Goal: Complete application form: Complete application form

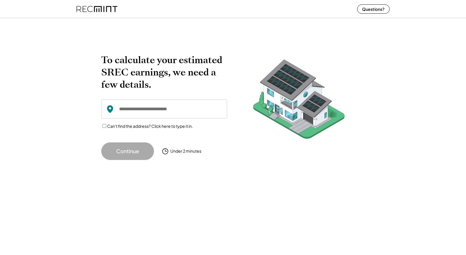
click at [140, 114] on input "input" at bounding box center [164, 109] width 126 height 19
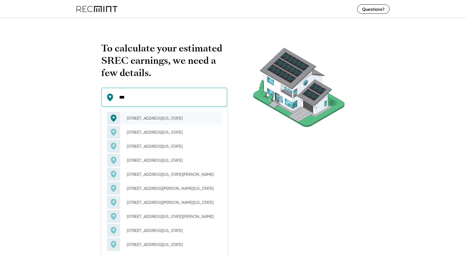
click at [148, 119] on div "[STREET_ADDRESS][US_STATE]" at bounding box center [172, 118] width 98 height 8
type input "**********"
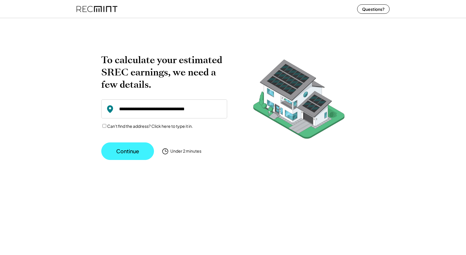
click at [129, 149] on button "Continue" at bounding box center [127, 152] width 53 height 18
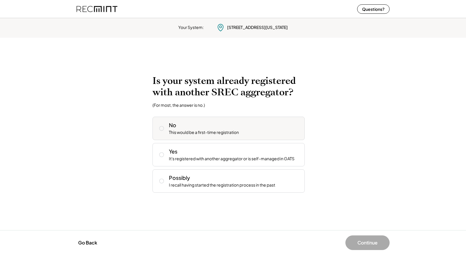
click at [189, 130] on div "This would be a first-time registration" at bounding box center [204, 133] width 70 height 6
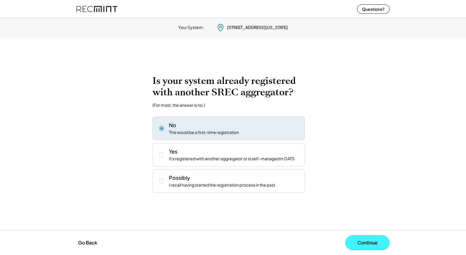
click at [368, 243] on button "Continue" at bounding box center [368, 243] width 44 height 15
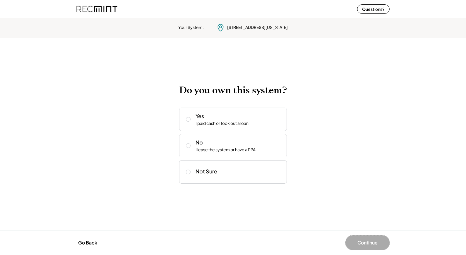
click at [84, 250] on div "Go Back Continue" at bounding box center [233, 243] width 325 height 15
click at [88, 247] on button "Go Back" at bounding box center [87, 243] width 23 height 13
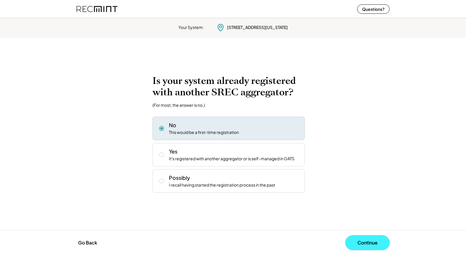
click at [376, 244] on button "Continue" at bounding box center [368, 243] width 44 height 15
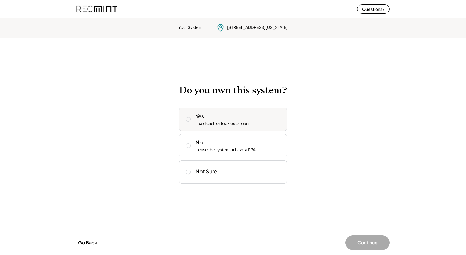
click at [198, 121] on div "I paid cash or took out a loan" at bounding box center [222, 124] width 53 height 6
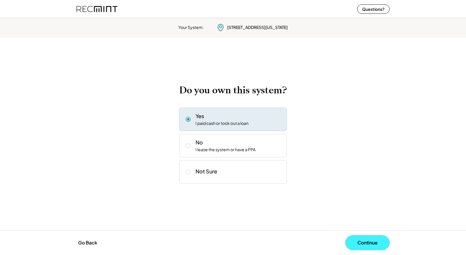
click at [357, 238] on button "Continue" at bounding box center [368, 243] width 44 height 15
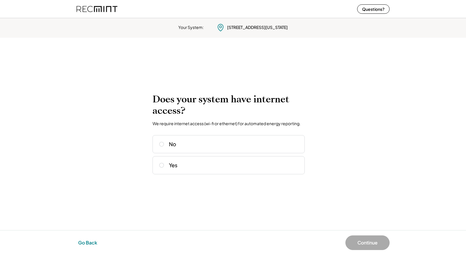
click at [85, 245] on button "Go Back" at bounding box center [87, 243] width 23 height 13
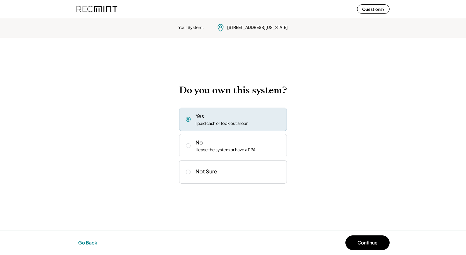
click at [85, 245] on button "Go Back" at bounding box center [87, 243] width 23 height 13
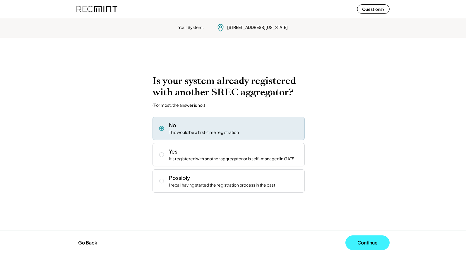
click at [357, 239] on button "Continue" at bounding box center [368, 243] width 44 height 15
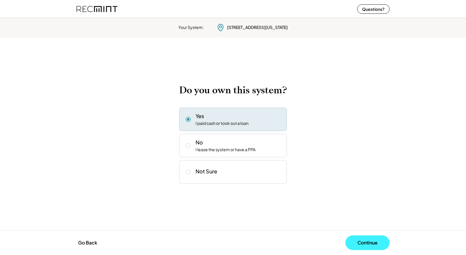
click at [357, 239] on button "Continue" at bounding box center [368, 243] width 44 height 15
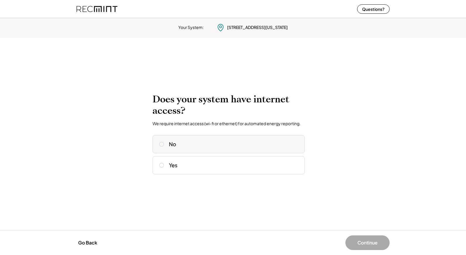
click at [162, 146] on icon at bounding box center [162, 144] width 6 height 6
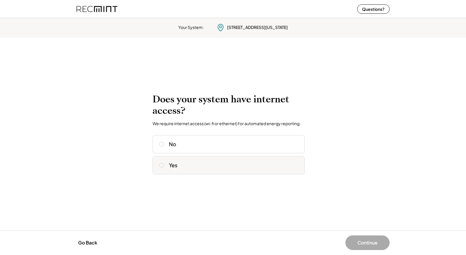
click at [162, 163] on icon at bounding box center [162, 166] width 6 height 6
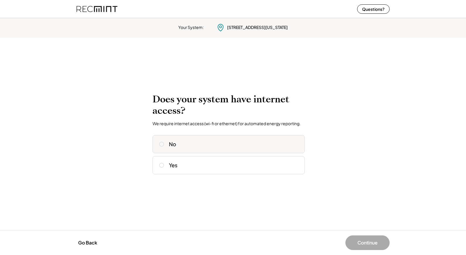
click at [162, 144] on icon at bounding box center [162, 144] width 6 height 6
click at [365, 247] on button "Continue" at bounding box center [368, 243] width 44 height 15
click at [85, 243] on button "Go Back" at bounding box center [87, 243] width 23 height 13
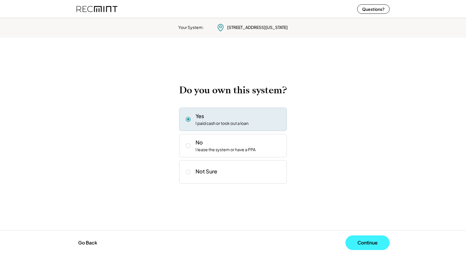
click at [371, 243] on button "Continue" at bounding box center [368, 243] width 44 height 15
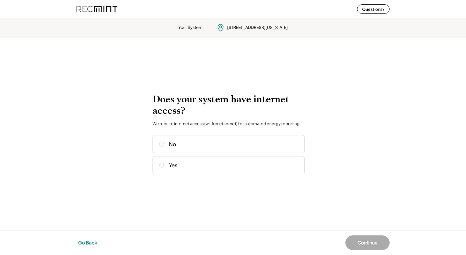
click at [88, 242] on button "Go Back" at bounding box center [87, 243] width 23 height 13
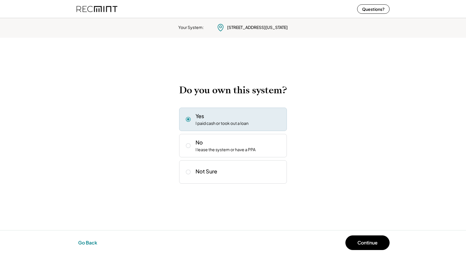
click at [88, 242] on button "Go Back" at bounding box center [87, 243] width 23 height 13
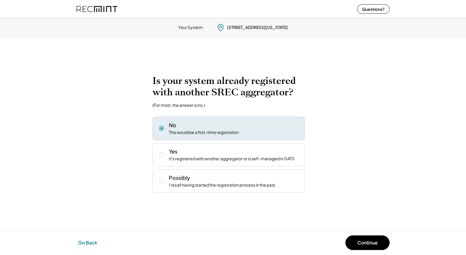
click at [86, 242] on button "Go Back" at bounding box center [87, 243] width 23 height 13
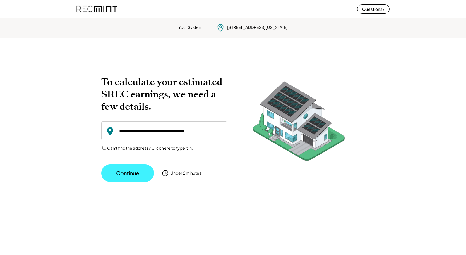
click at [124, 175] on button "Continue" at bounding box center [127, 174] width 53 height 18
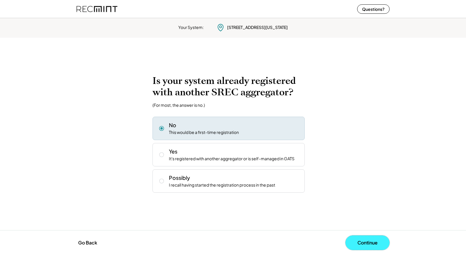
click at [360, 241] on button "Continue" at bounding box center [368, 243] width 44 height 15
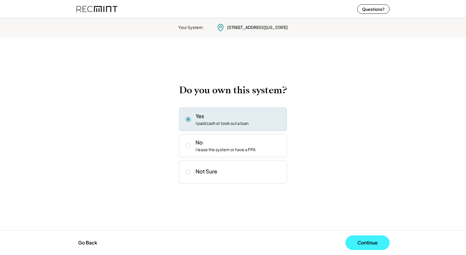
click at [358, 241] on button "Continue" at bounding box center [368, 243] width 44 height 15
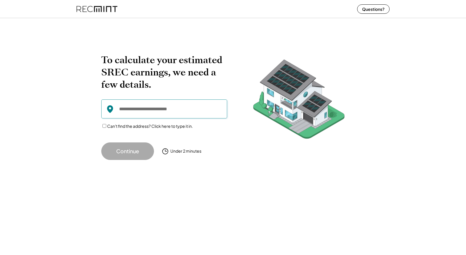
click at [146, 111] on input "input" at bounding box center [164, 109] width 126 height 19
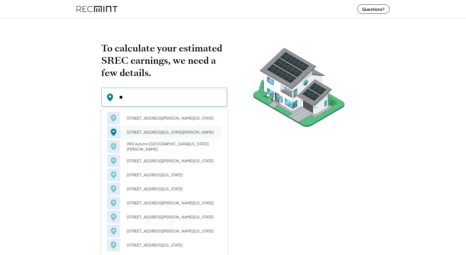
click at [154, 134] on div "980 Aspen Dr Virginia Beach, VA 23464" at bounding box center [172, 132] width 98 height 8
type input "**********"
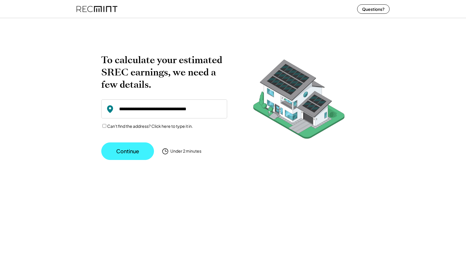
click at [119, 154] on button "Continue" at bounding box center [127, 152] width 53 height 18
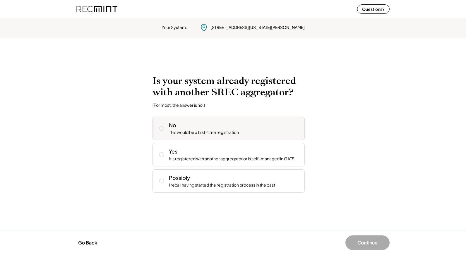
click at [186, 137] on div "No This would be a first-time registration" at bounding box center [229, 128] width 152 height 23
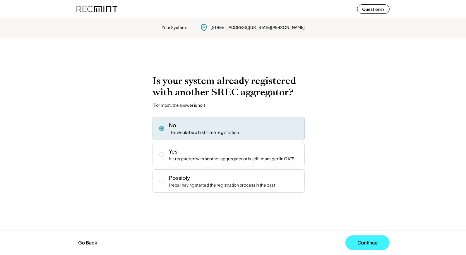
click at [367, 241] on button "Continue" at bounding box center [368, 243] width 44 height 15
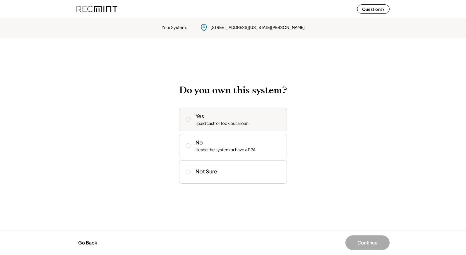
click at [217, 124] on div "I paid cash or took out a loan" at bounding box center [222, 124] width 53 height 6
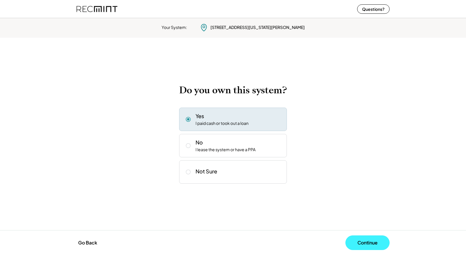
click at [367, 242] on button "Continue" at bounding box center [368, 243] width 44 height 15
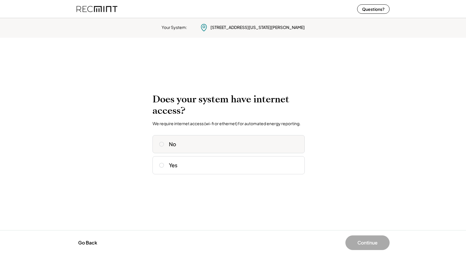
click at [195, 146] on div "No" at bounding box center [234, 144] width 131 height 6
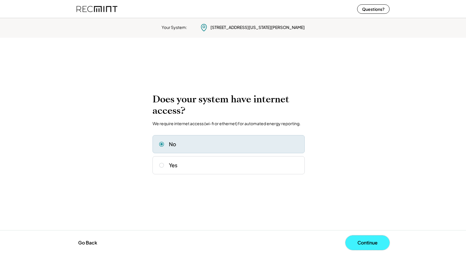
click at [374, 242] on button "Continue" at bounding box center [368, 243] width 44 height 15
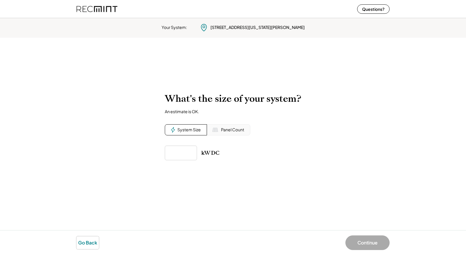
click at [86, 240] on button "Go Back" at bounding box center [87, 243] width 23 height 13
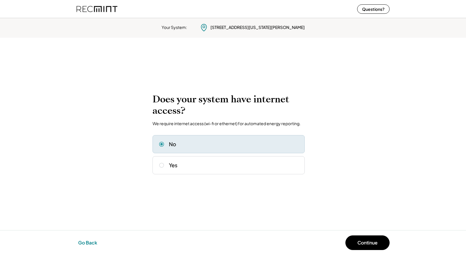
click at [86, 240] on button "Go Back" at bounding box center [87, 243] width 23 height 13
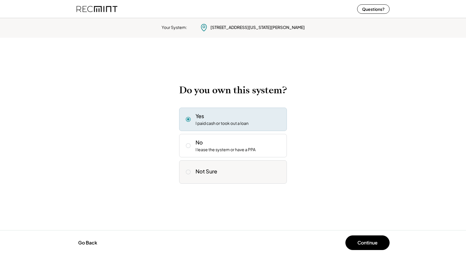
click at [214, 171] on div "Not Sure" at bounding box center [207, 171] width 22 height 7
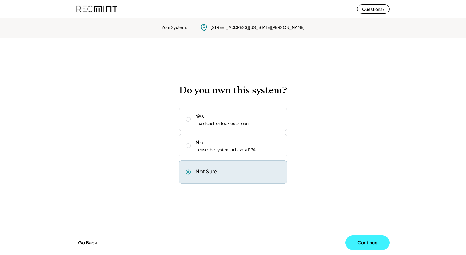
click at [364, 240] on button "Continue" at bounding box center [368, 243] width 44 height 15
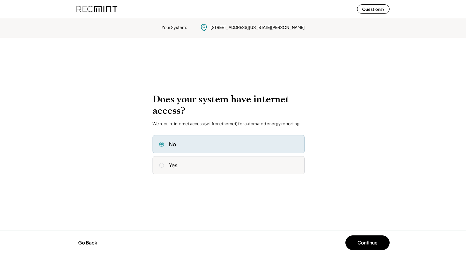
click at [203, 161] on div "Yes" at bounding box center [229, 165] width 152 height 18
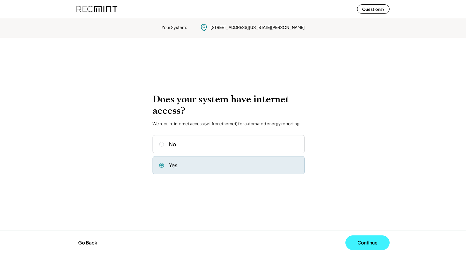
click at [364, 239] on button "Continue" at bounding box center [368, 243] width 44 height 15
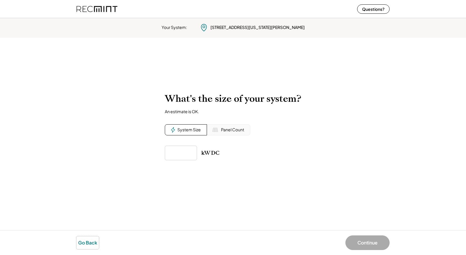
click at [80, 243] on button "Go Back" at bounding box center [87, 243] width 23 height 13
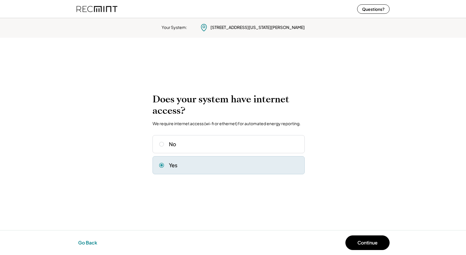
click at [80, 243] on button "Go Back" at bounding box center [87, 243] width 23 height 13
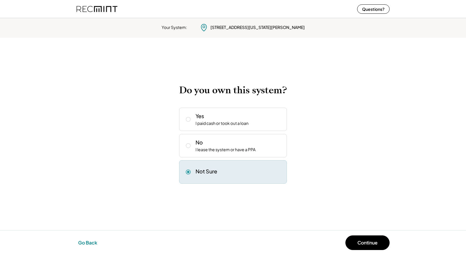
click at [80, 243] on button "Go Back" at bounding box center [87, 243] width 23 height 13
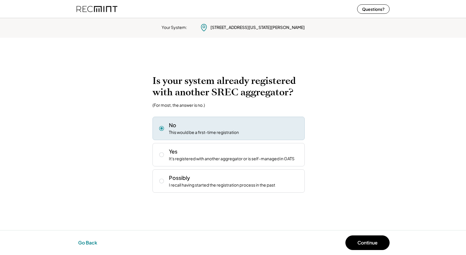
click at [80, 243] on button "Go Back" at bounding box center [87, 243] width 23 height 13
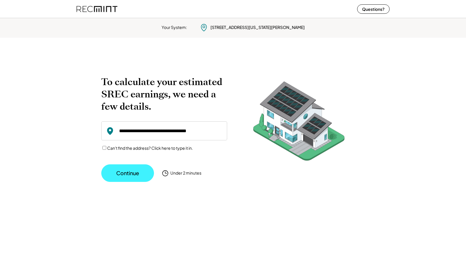
click at [124, 169] on button "Continue" at bounding box center [127, 174] width 53 height 18
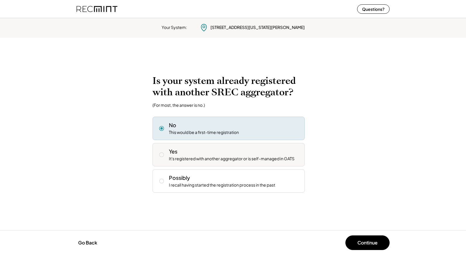
click at [194, 156] on div "It's registered with another aggregator or is self-managed in GATS" at bounding box center [232, 159] width 126 height 6
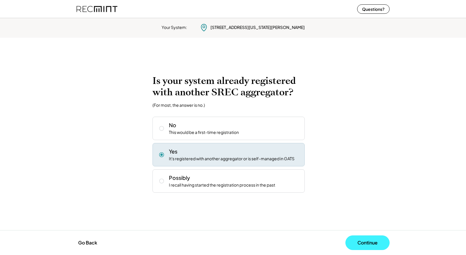
click at [371, 242] on button "Continue" at bounding box center [368, 243] width 44 height 15
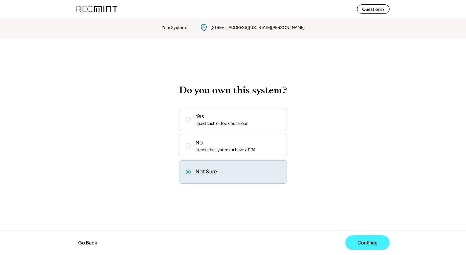
click at [371, 242] on button "Continue" at bounding box center [368, 243] width 44 height 15
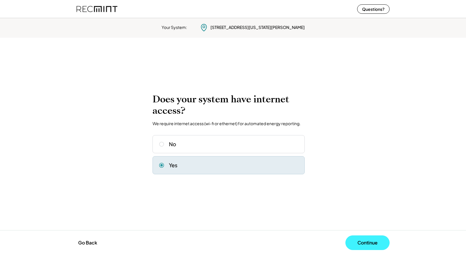
click at [371, 242] on button "Continue" at bounding box center [368, 243] width 44 height 15
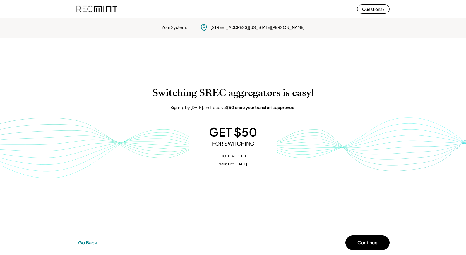
click at [89, 243] on button "Go Back" at bounding box center [87, 243] width 23 height 13
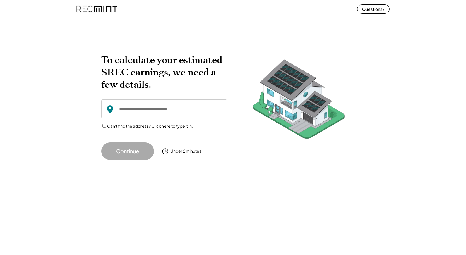
click at [148, 111] on input "input" at bounding box center [164, 109] width 126 height 19
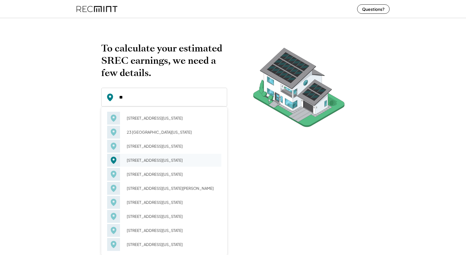
click at [168, 156] on div "[STREET_ADDRESS][US_STATE]" at bounding box center [172, 160] width 98 height 8
type input "**********"
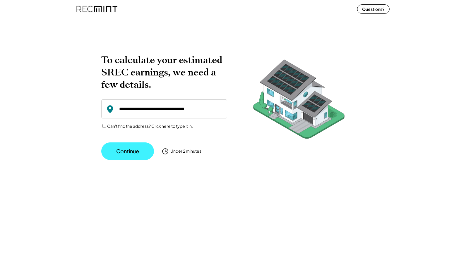
click at [125, 152] on button "Continue" at bounding box center [127, 152] width 53 height 18
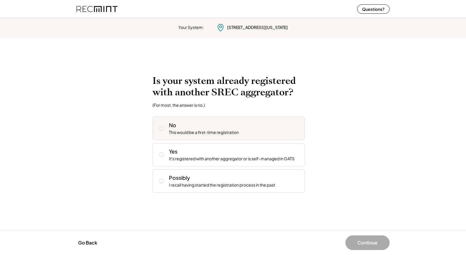
click at [207, 127] on div "No This would be a first-time registration" at bounding box center [234, 129] width 131 height 14
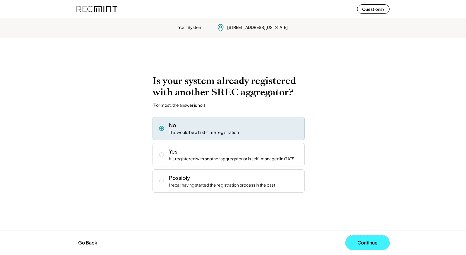
click at [361, 241] on button "Continue" at bounding box center [368, 243] width 44 height 15
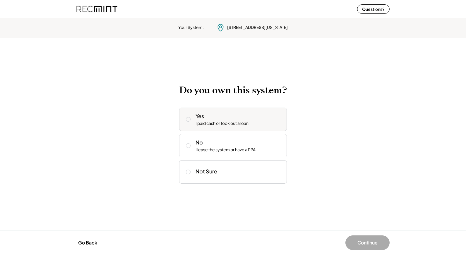
click at [239, 122] on div "I paid cash or took out a loan" at bounding box center [222, 124] width 53 height 6
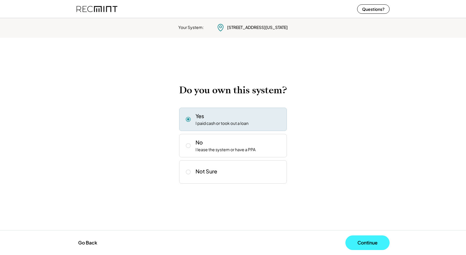
click at [371, 246] on button "Continue" at bounding box center [368, 243] width 44 height 15
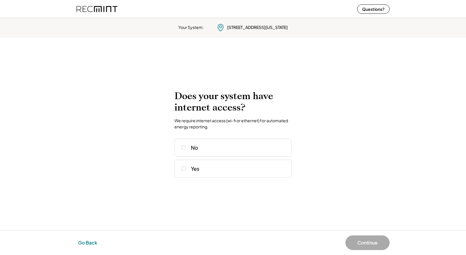
click at [86, 244] on button "Go Back" at bounding box center [87, 243] width 23 height 13
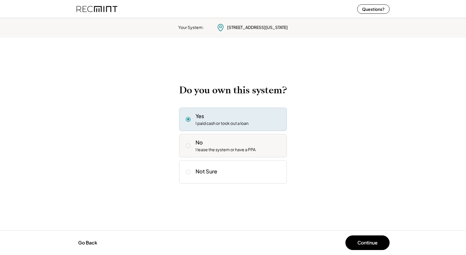
click at [212, 147] on div "I lease the system or have a PPA" at bounding box center [226, 150] width 60 height 6
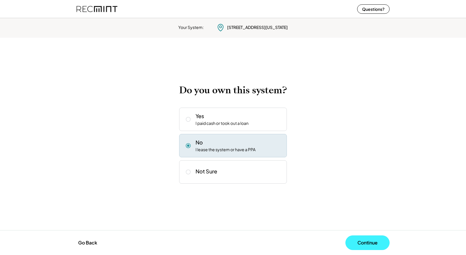
click at [362, 239] on button "Continue" at bounding box center [368, 243] width 44 height 15
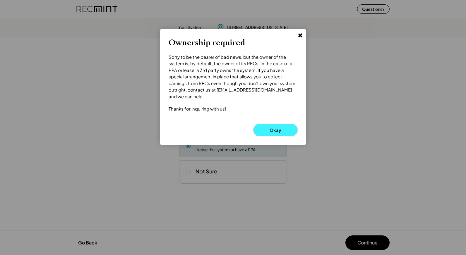
click at [269, 124] on button "Okay" at bounding box center [276, 130] width 44 height 12
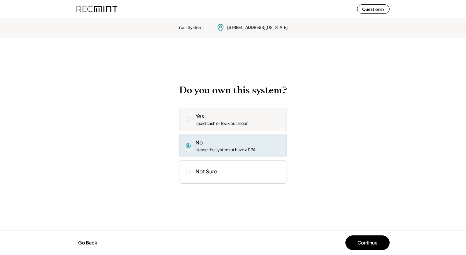
click at [213, 115] on div "Yes I paid cash or took out a loan" at bounding box center [239, 119] width 87 height 14
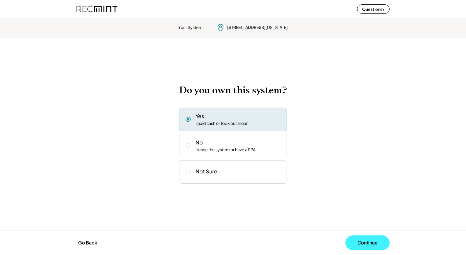
click at [357, 237] on button "Continue" at bounding box center [368, 243] width 44 height 15
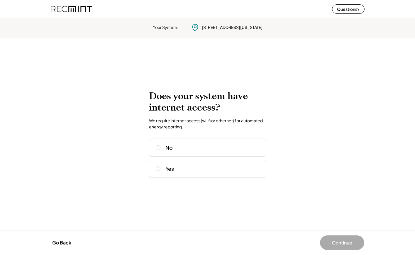
click at [176, 158] on div "No Yes" at bounding box center [207, 158] width 117 height 39
click at [167, 154] on div "No" at bounding box center [207, 148] width 117 height 18
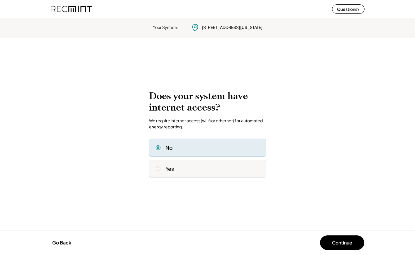
click at [173, 171] on div "Yes" at bounding box center [169, 169] width 8 height 6
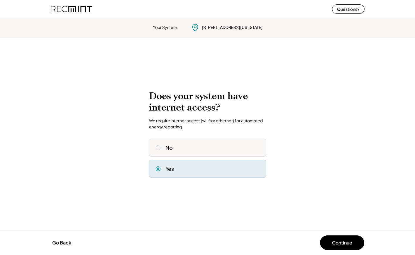
click at [225, 149] on div "No" at bounding box center [213, 148] width 96 height 6
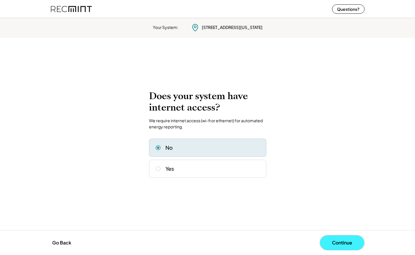
click at [337, 240] on button "Continue" at bounding box center [342, 243] width 44 height 15
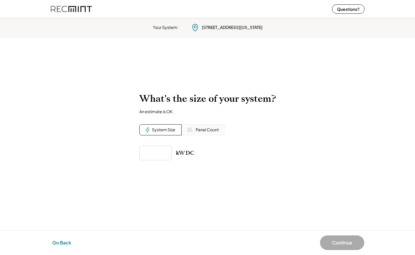
click at [62, 243] on button "Go Back" at bounding box center [61, 243] width 23 height 13
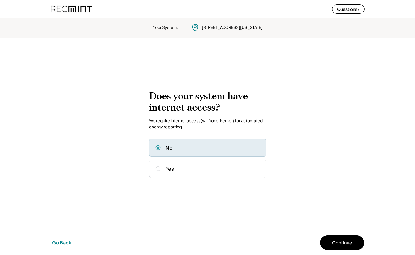
click at [62, 243] on button "Go Back" at bounding box center [61, 243] width 23 height 13
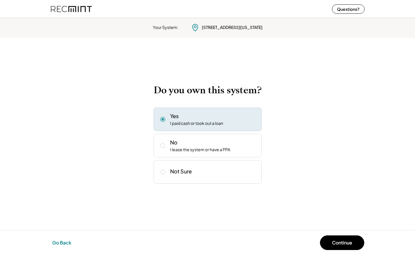
click at [62, 243] on button "Go Back" at bounding box center [61, 243] width 23 height 13
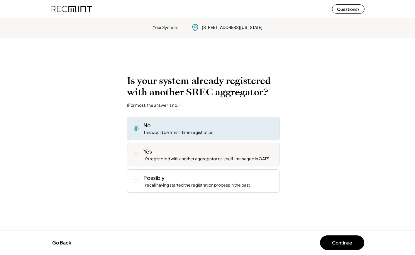
click at [184, 158] on div "It's registered with another aggregator or is self-managed in GATS" at bounding box center [206, 159] width 126 height 6
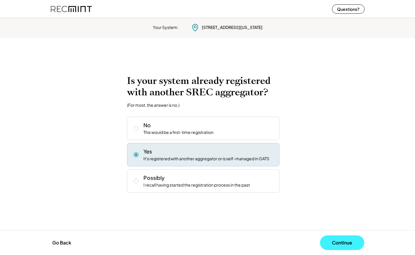
click at [328, 240] on button "Continue" at bounding box center [342, 243] width 44 height 15
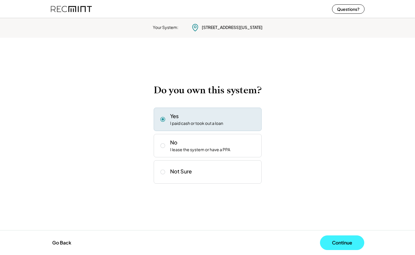
click at [328, 240] on button "Continue" at bounding box center [342, 243] width 44 height 15
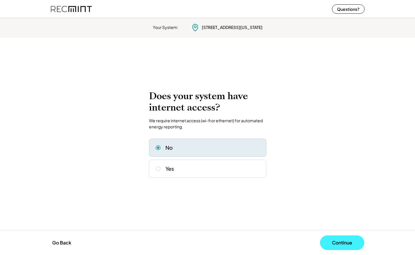
click at [328, 240] on button "Continue" at bounding box center [342, 243] width 44 height 15
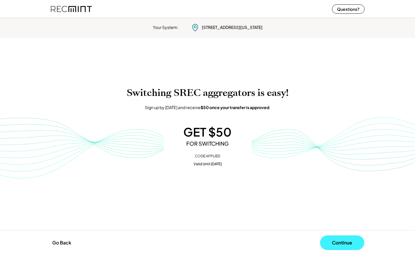
click at [348, 244] on button "Continue" at bounding box center [342, 243] width 44 height 15
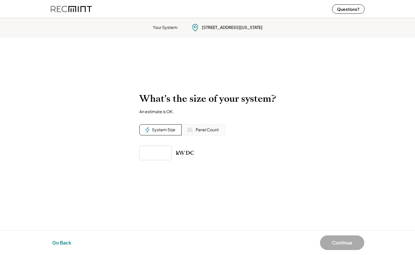
click at [60, 242] on button "Go Back" at bounding box center [61, 243] width 23 height 13
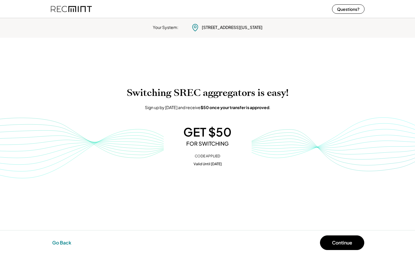
click at [60, 242] on button "Go Back" at bounding box center [61, 243] width 23 height 13
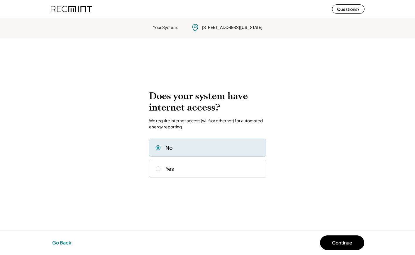
click at [60, 242] on button "Go Back" at bounding box center [61, 243] width 23 height 13
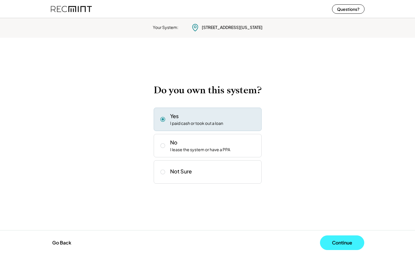
click at [332, 238] on button "Continue" at bounding box center [342, 243] width 44 height 15
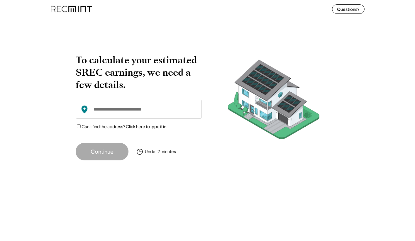
click at [125, 113] on input "input" at bounding box center [139, 109] width 126 height 19
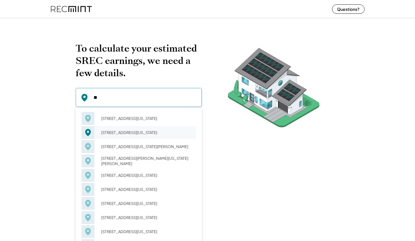
click at [121, 137] on div "[STREET_ADDRESS][US_STATE]" at bounding box center [146, 132] width 98 height 8
type input "**********"
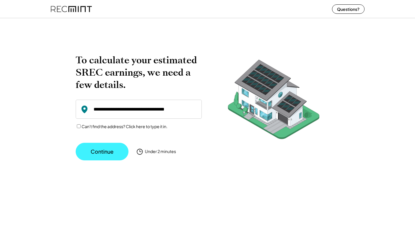
click at [102, 151] on button "Continue" at bounding box center [102, 152] width 53 height 18
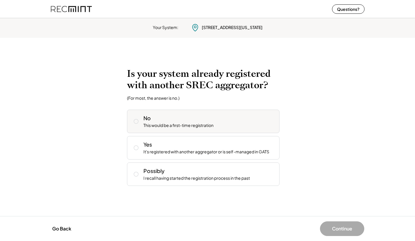
click at [176, 122] on div "No This would be a first-time registration" at bounding box center [208, 121] width 131 height 14
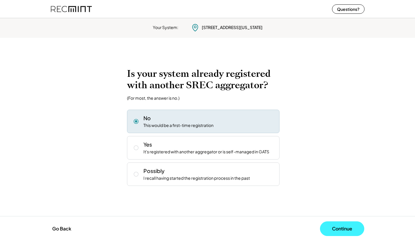
click at [330, 229] on button "Continue" at bounding box center [342, 228] width 44 height 15
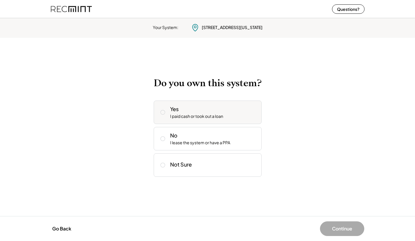
click at [180, 118] on div "I paid cash or took out a loan" at bounding box center [196, 116] width 53 height 6
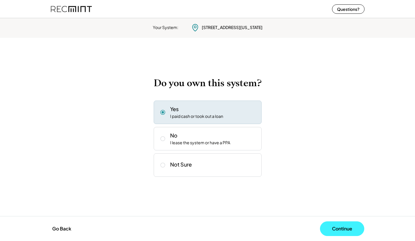
click at [337, 234] on button "Continue" at bounding box center [342, 228] width 44 height 15
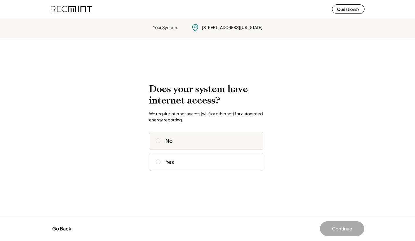
click at [171, 141] on div "No" at bounding box center [168, 141] width 7 height 6
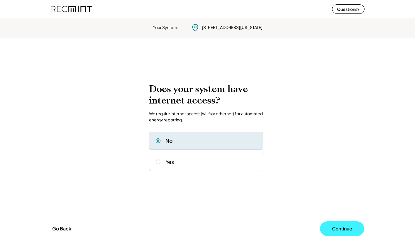
click at [331, 230] on button "Continue" at bounding box center [342, 228] width 44 height 15
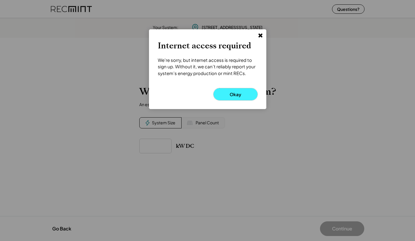
click at [232, 98] on button "Okay" at bounding box center [235, 94] width 44 height 12
